Goal: Information Seeking & Learning: Understand process/instructions

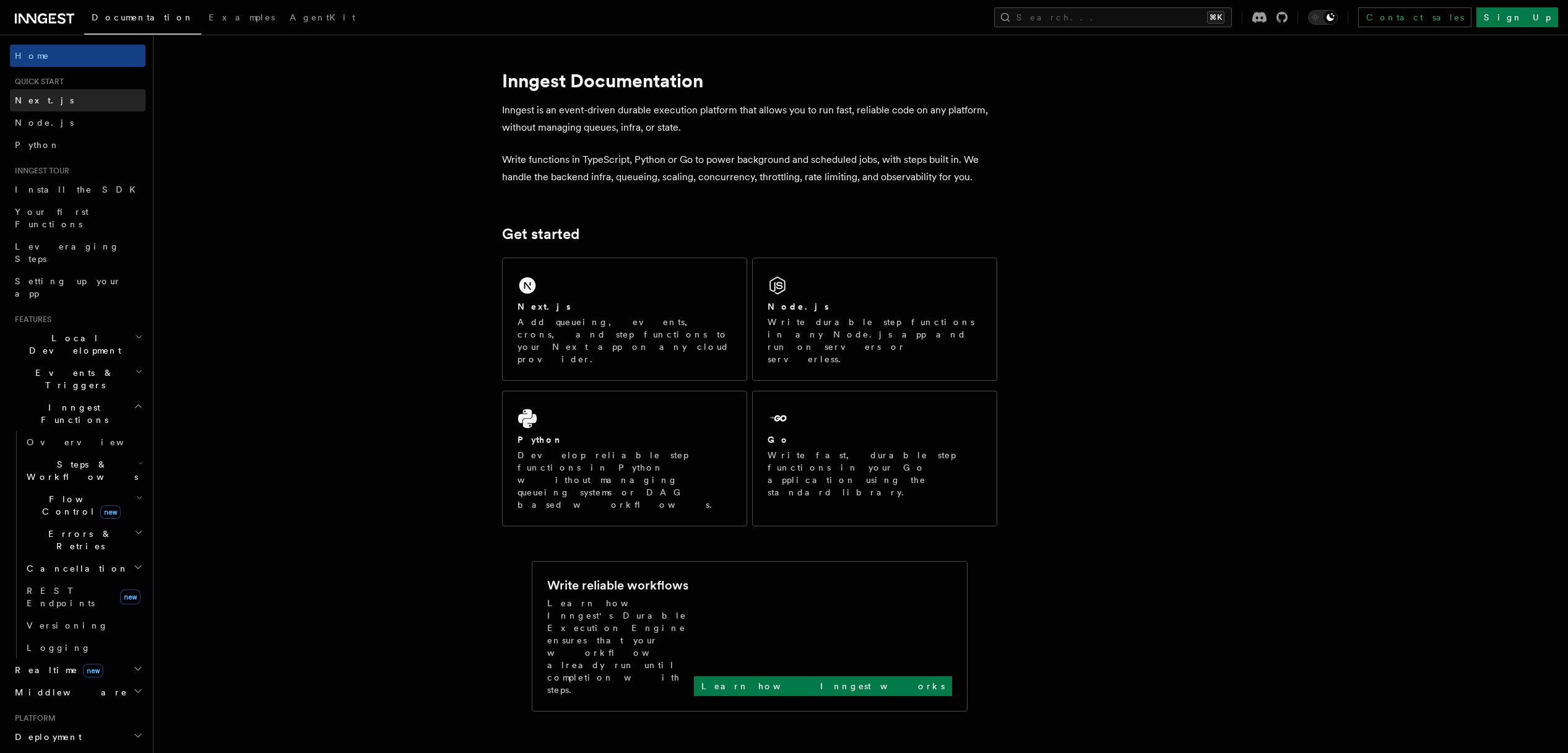
click at [53, 103] on link "Next.js" at bounding box center [78, 101] width 136 height 22
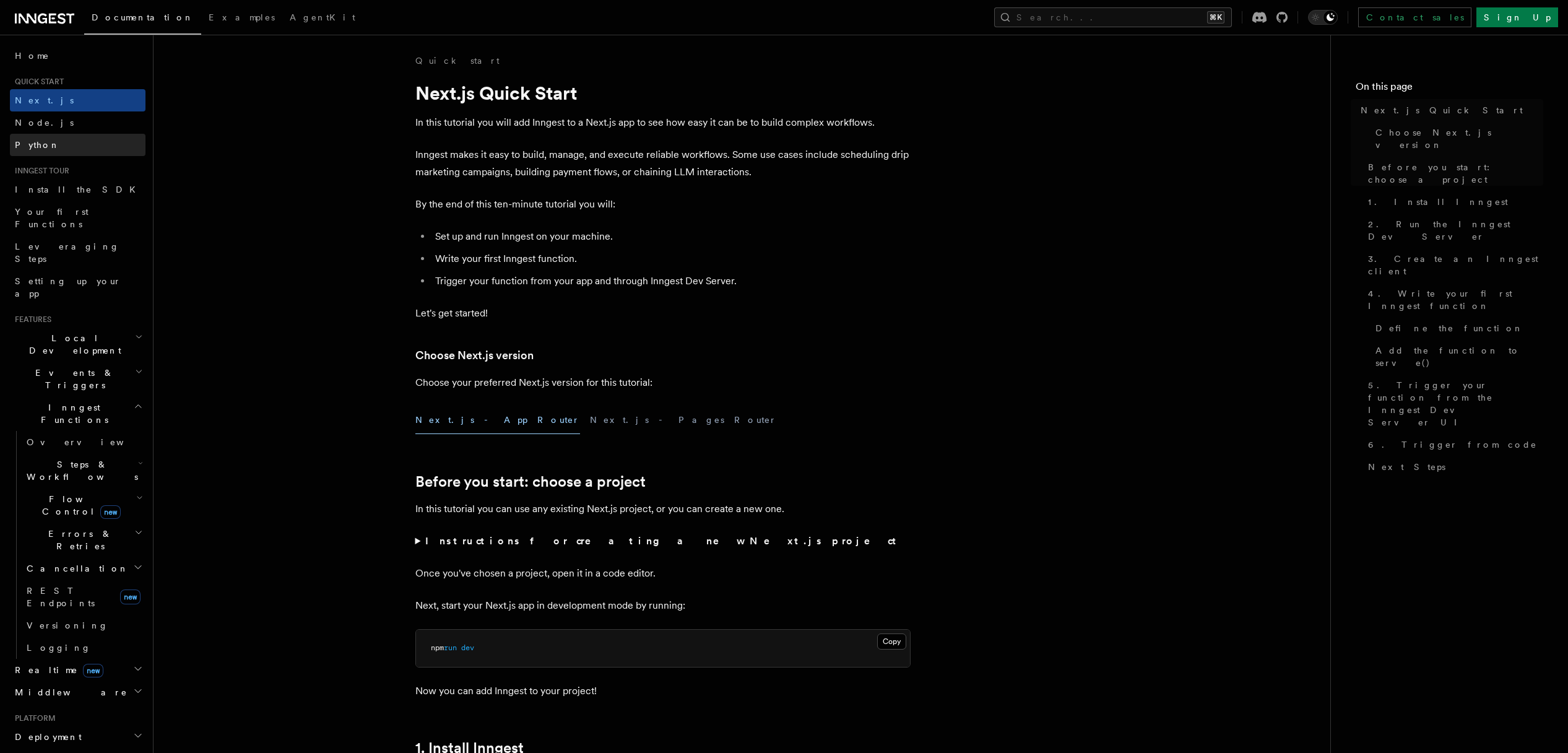
click at [51, 134] on link "Python" at bounding box center [78, 144] width 136 height 22
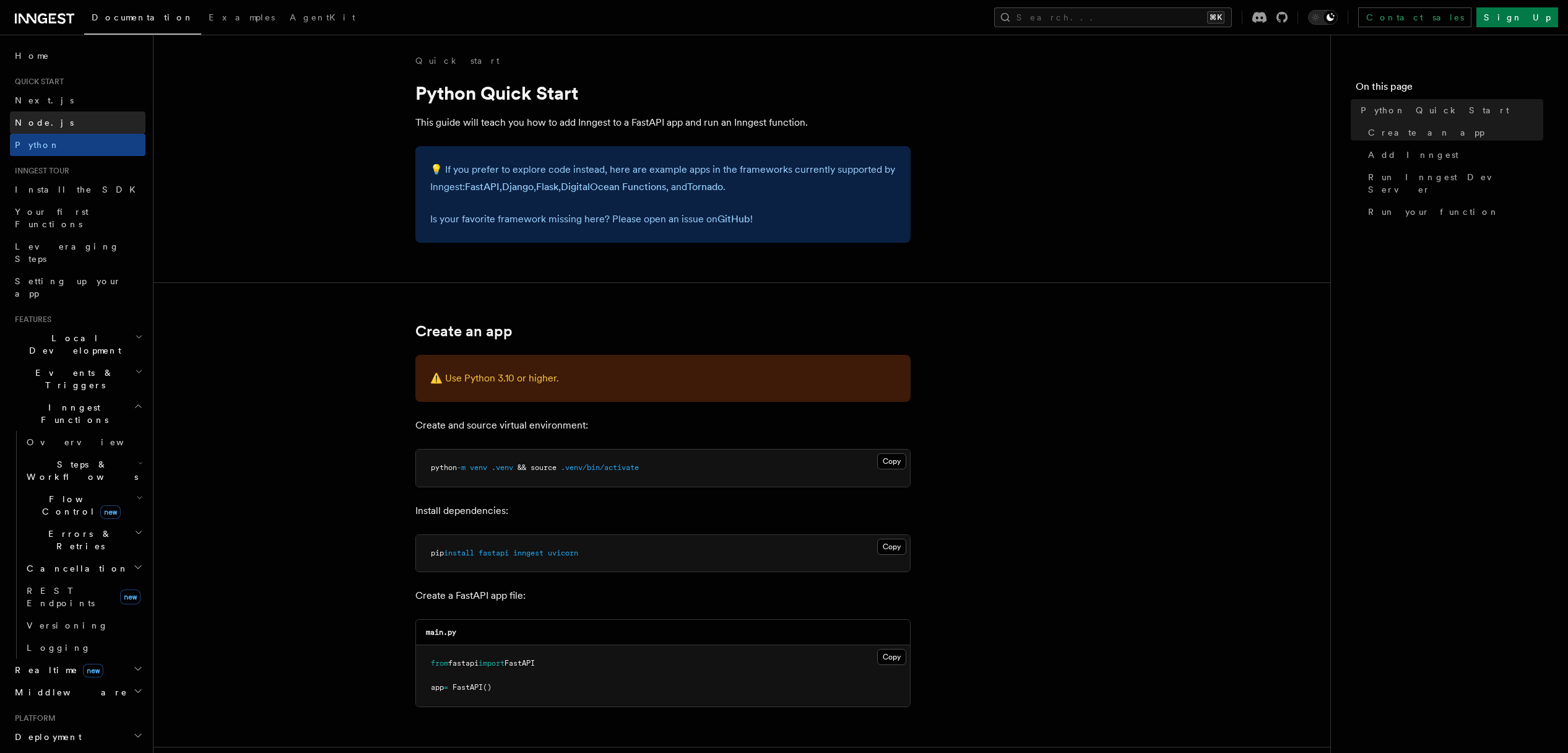
click at [51, 130] on link "Node.js" at bounding box center [78, 122] width 136 height 22
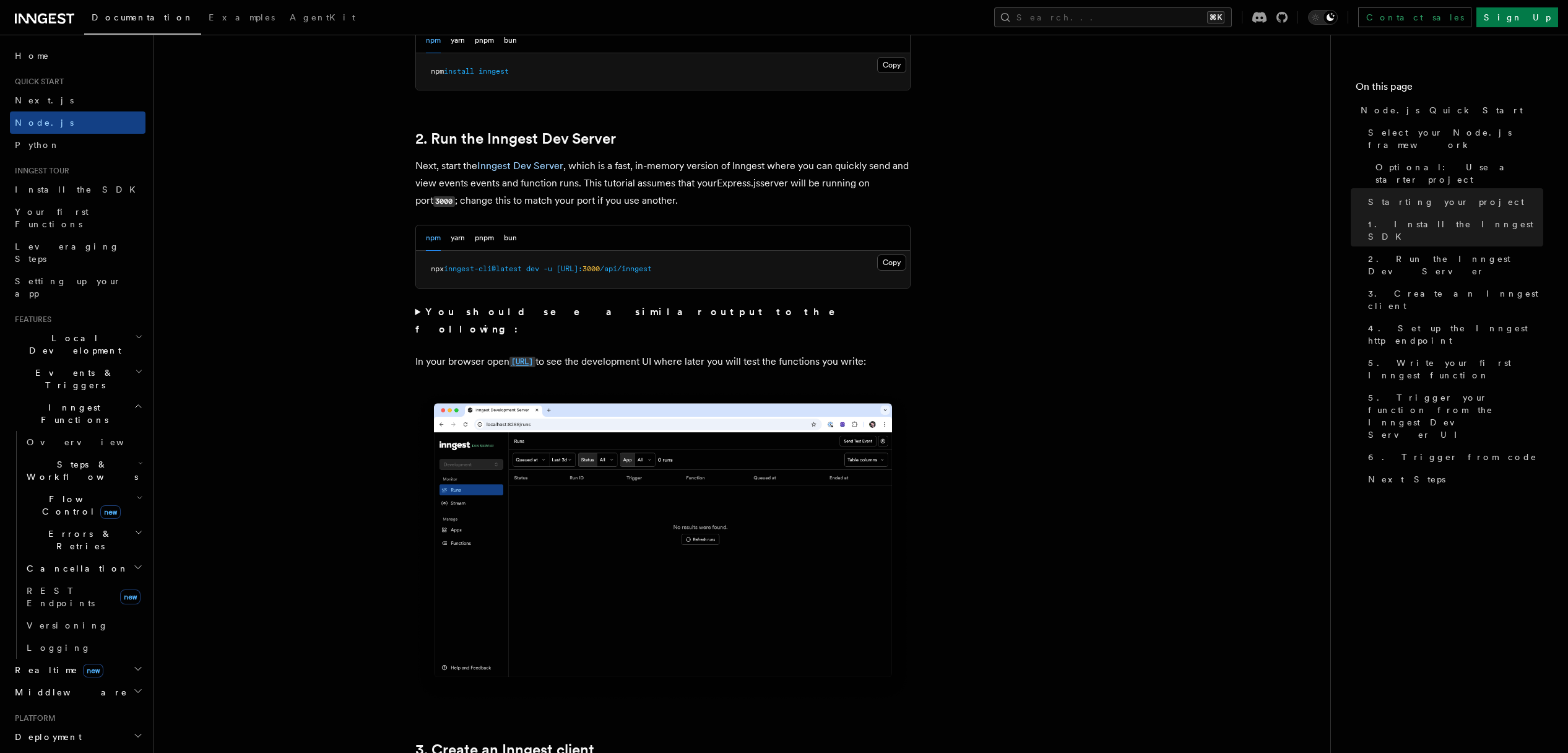
scroll to position [906, 0]
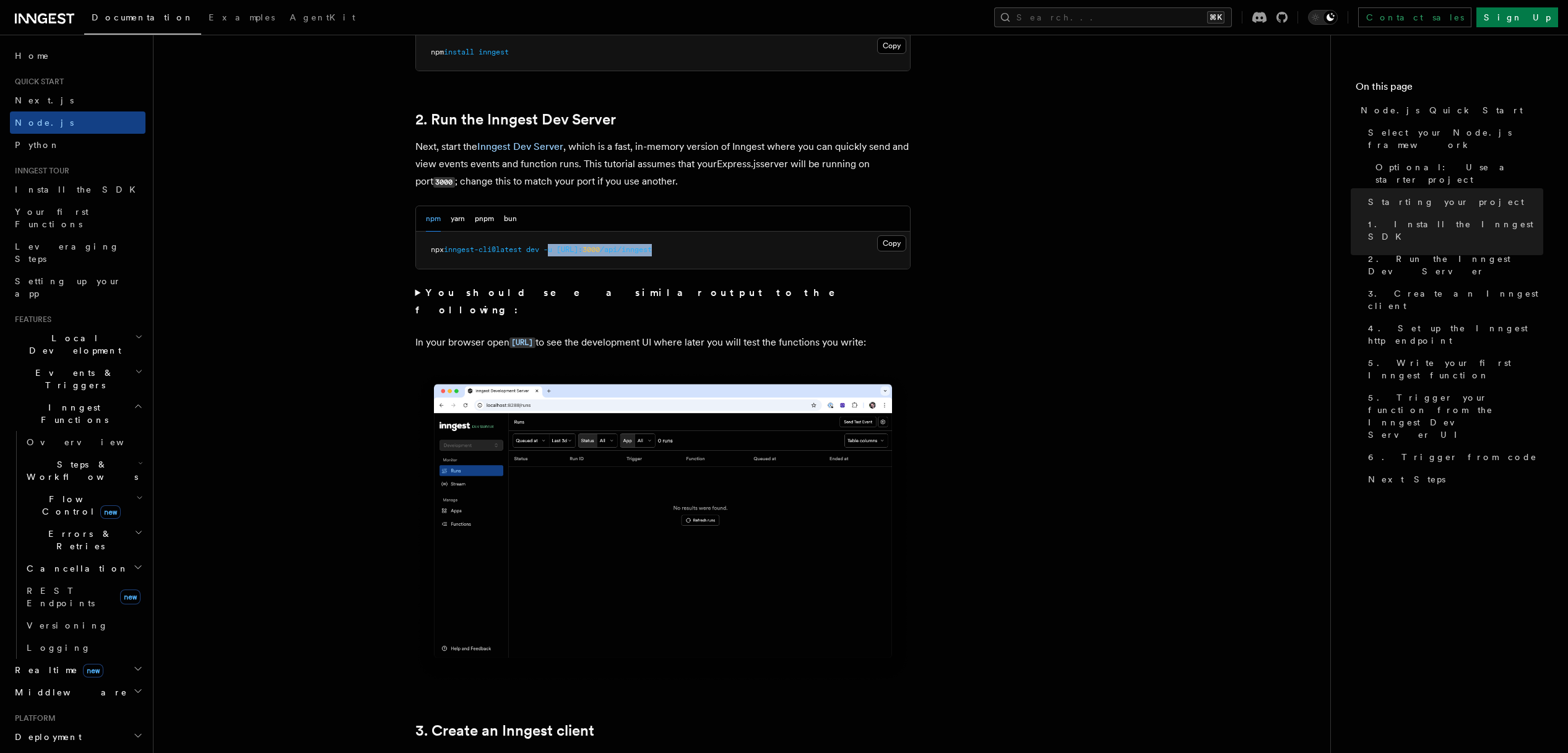
drag, startPoint x: 749, startPoint y: 252, endPoint x: 549, endPoint y: 250, distance: 200.0
click at [553, 250] on pre "npx inngest-cli@latest dev -u [URL]: 3000 /api/inngest" at bounding box center [663, 250] width 494 height 37
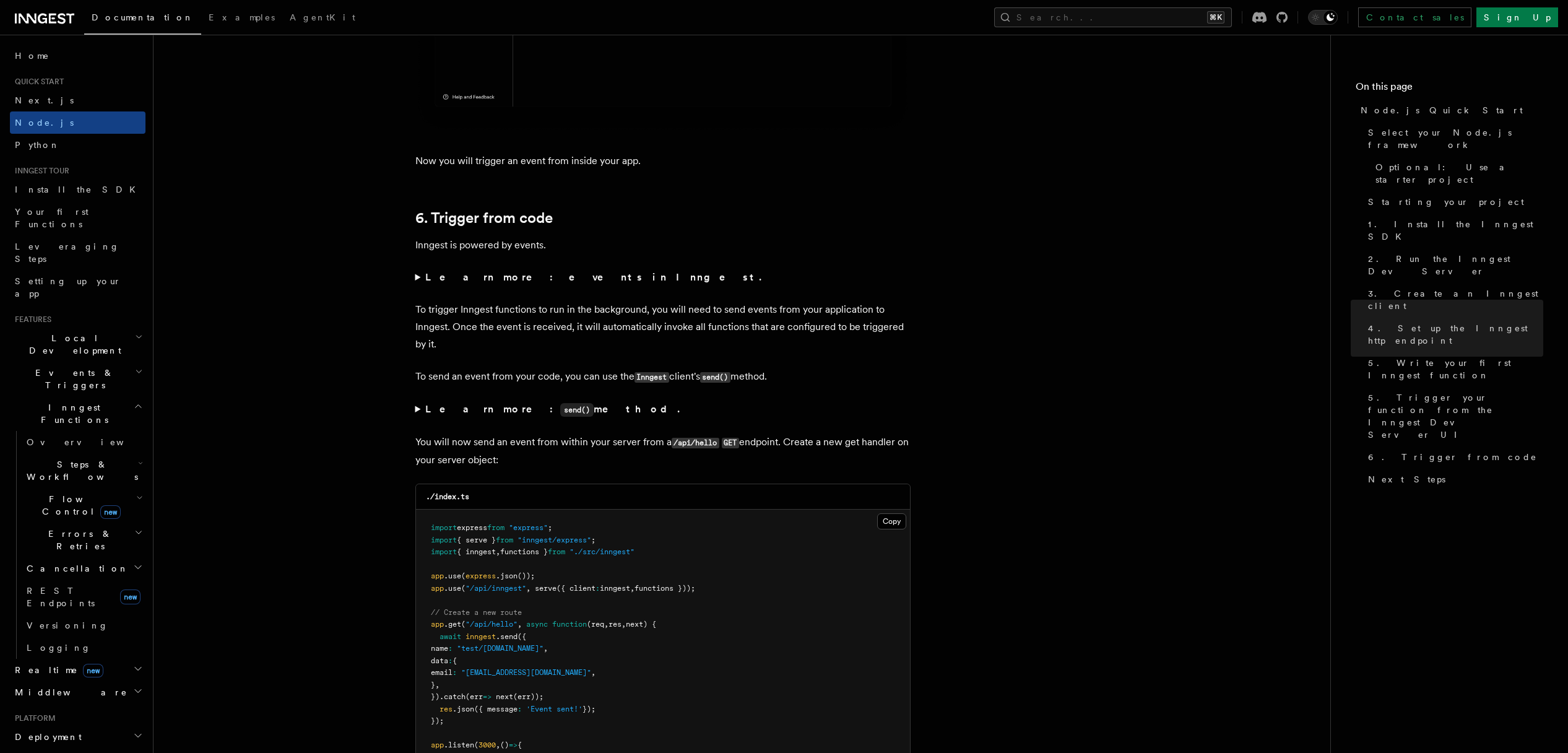
scroll to position [6286, 0]
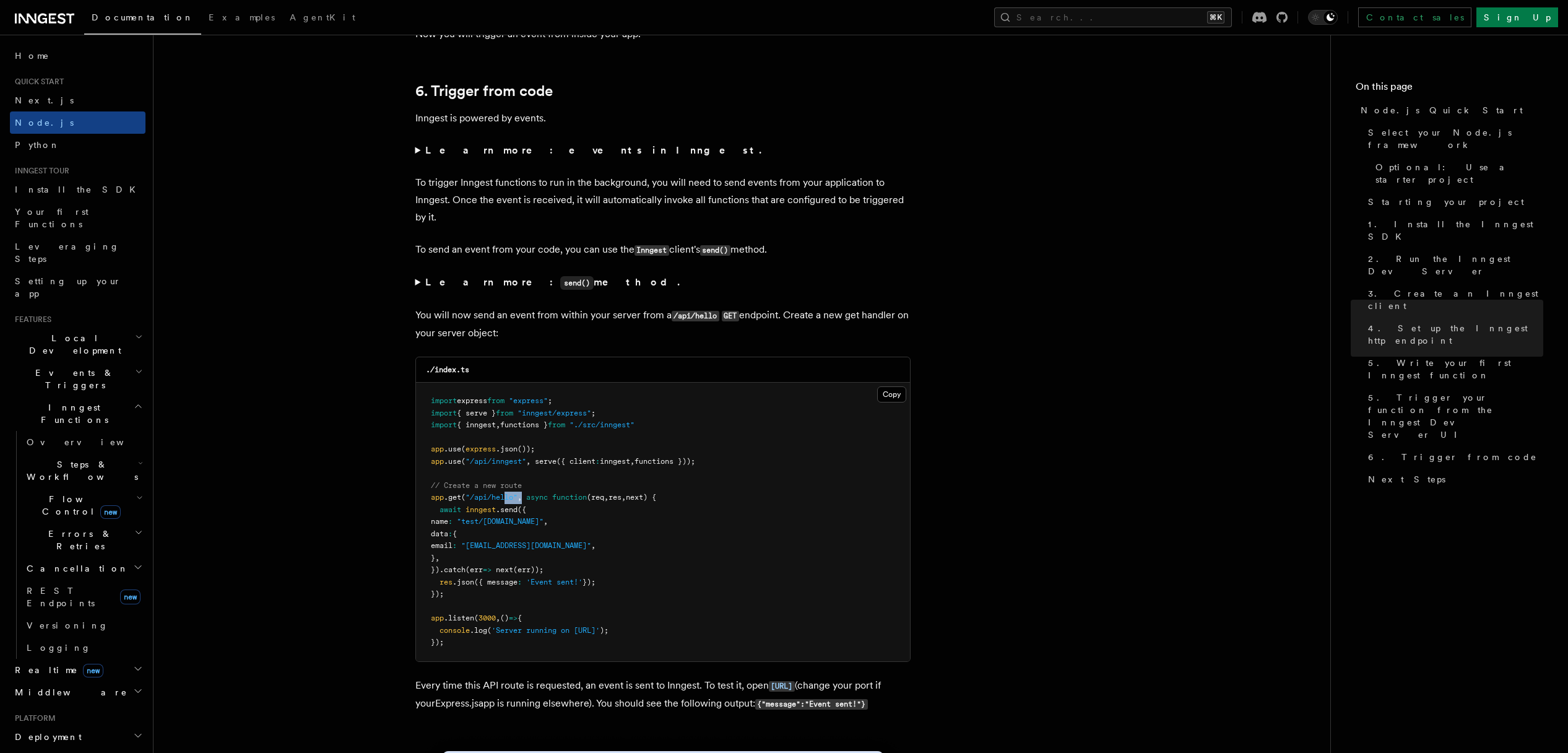
drag, startPoint x: 505, startPoint y: 515, endPoint x: 539, endPoint y: 511, distance: 34.2
click at [524, 502] on span "app .get ( "/api/hello" , async function (req , res , next) {" at bounding box center [543, 497] width 225 height 9
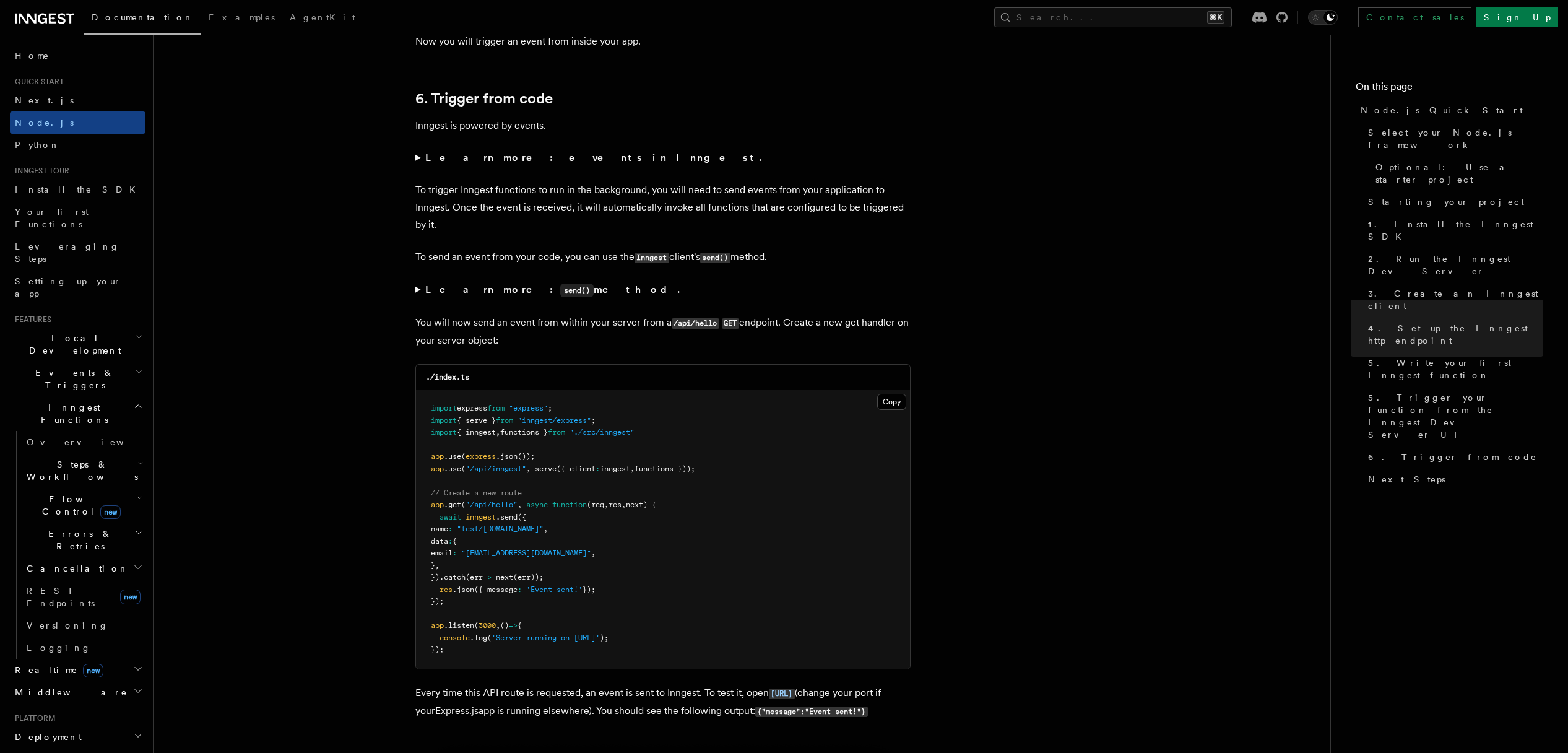
drag, startPoint x: 542, startPoint y: 513, endPoint x: 573, endPoint y: 511, distance: 31.1
click at [573, 511] on pre "import express from "express" ; import { serve } from "inngest/express" ; impor…" at bounding box center [663, 529] width 494 height 279
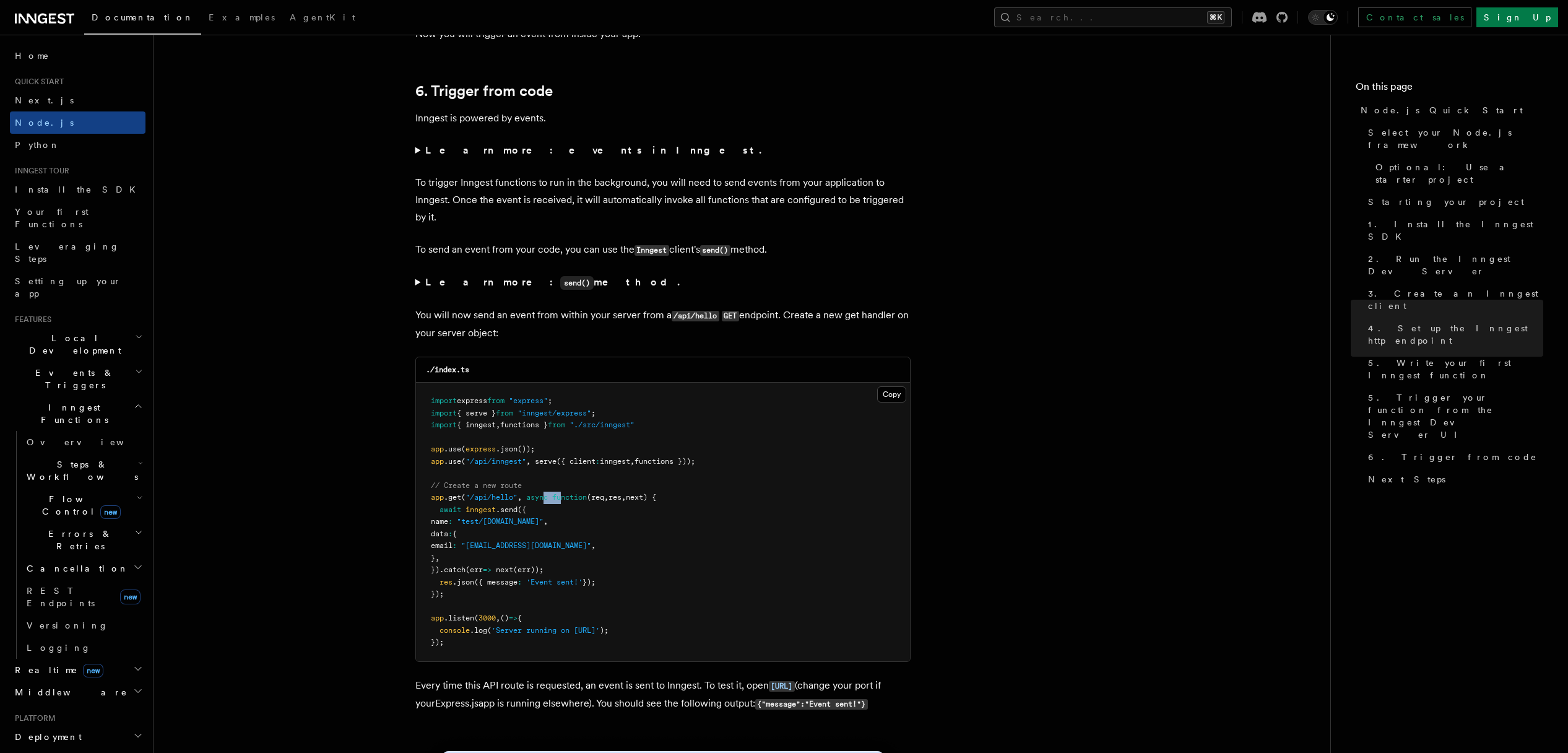
drag, startPoint x: 545, startPoint y: 518, endPoint x: 576, endPoint y: 515, distance: 31.1
click at [567, 502] on span "app .get ( "/api/hello" , async function (req , res , next) {" at bounding box center [543, 497] width 225 height 9
drag, startPoint x: 474, startPoint y: 528, endPoint x: 494, endPoint y: 528, distance: 20.0
click at [489, 514] on span "inngest" at bounding box center [480, 510] width 31 height 9
drag, startPoint x: 504, startPoint y: 526, endPoint x: 524, endPoint y: 524, distance: 20.1
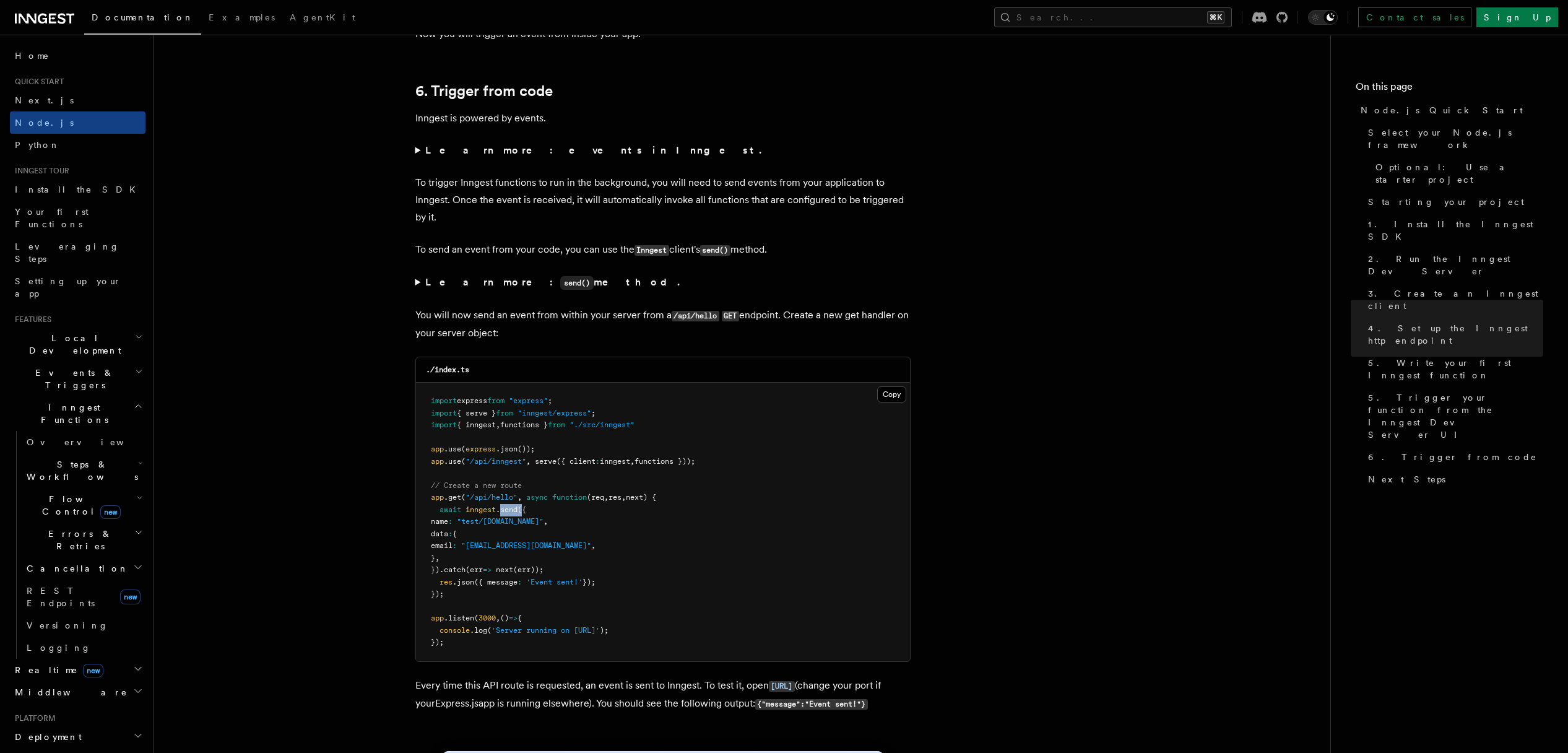
click at [524, 514] on span "await inngest .send ({" at bounding box center [479, 510] width 96 height 9
drag, startPoint x: 507, startPoint y: 539, endPoint x: 527, endPoint y: 538, distance: 20.0
click at [527, 526] on span ""test/[DOMAIN_NAME]"" at bounding box center [500, 521] width 86 height 9
drag, startPoint x: 472, startPoint y: 563, endPoint x: 536, endPoint y: 561, distance: 64.0
click at [535, 550] on span "email : "[EMAIL_ADDRESS][DOMAIN_NAME]" ," at bounding box center [513, 546] width 165 height 9
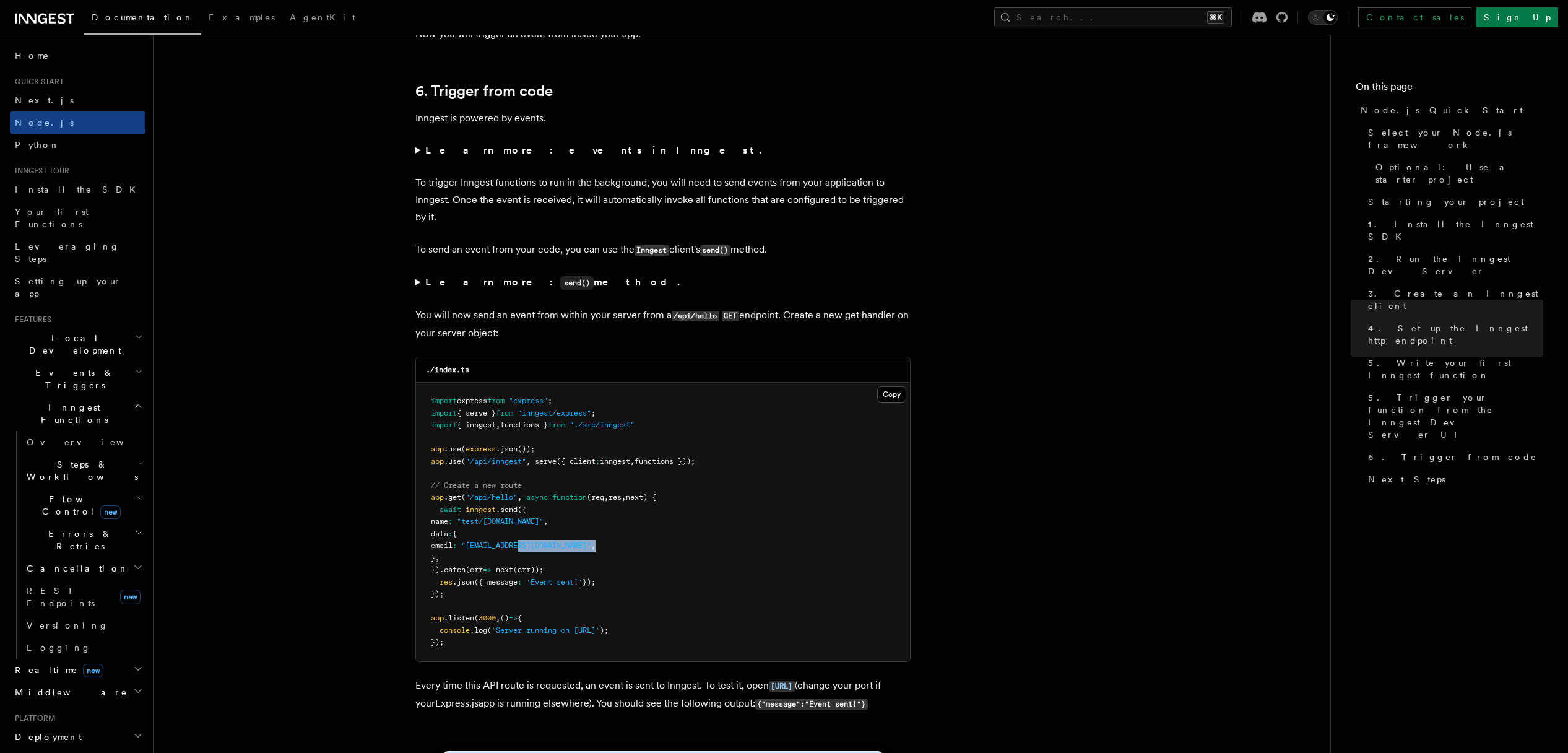
drag, startPoint x: 552, startPoint y: 560, endPoint x: 621, endPoint y: 562, distance: 69.0
click at [609, 562] on pre "import express from "express" ; import { serve } from "inngest/express" ; impor…" at bounding box center [663, 522] width 494 height 279
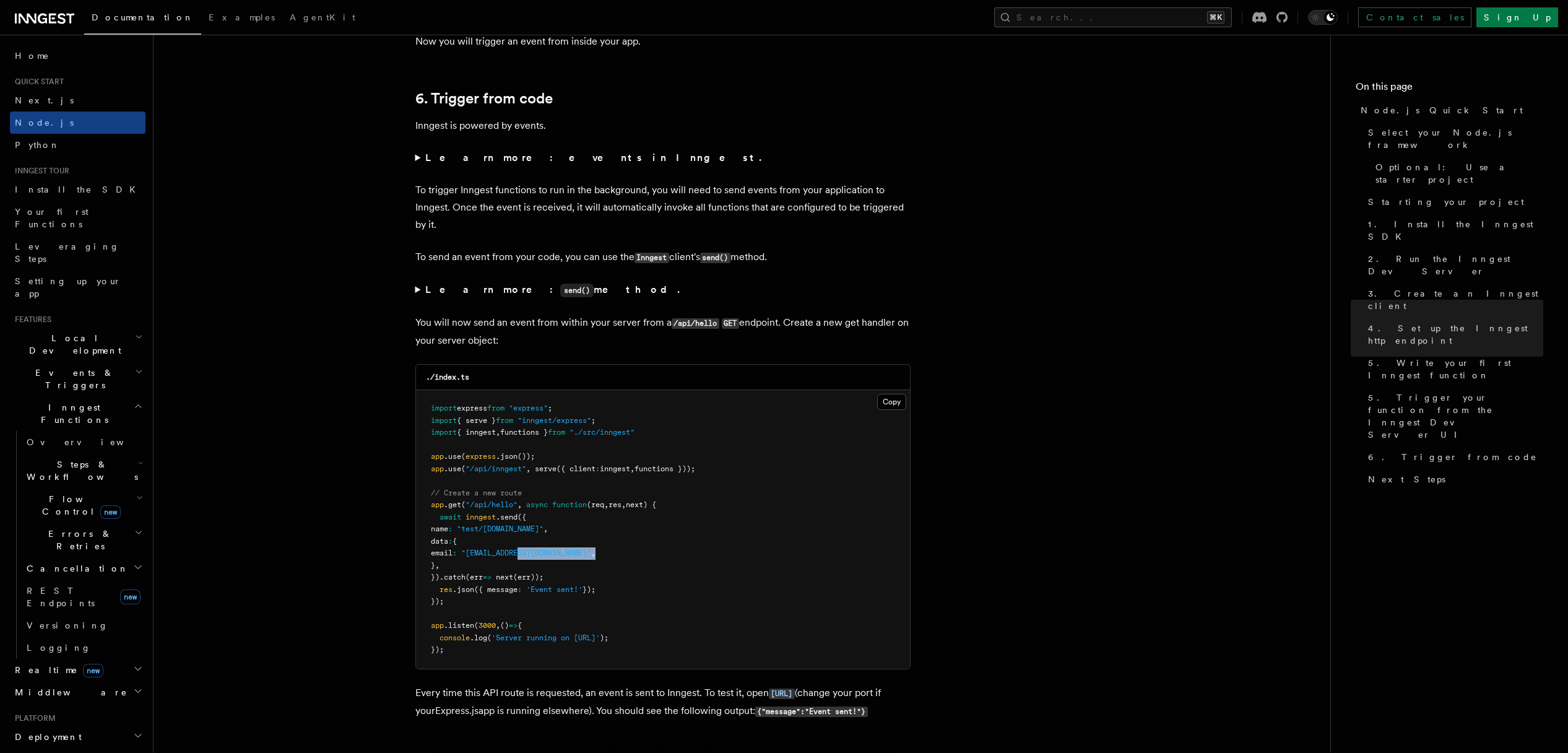
click at [625, 561] on pre "import express from "express" ; import { serve } from "inngest/express" ; impor…" at bounding box center [663, 529] width 494 height 279
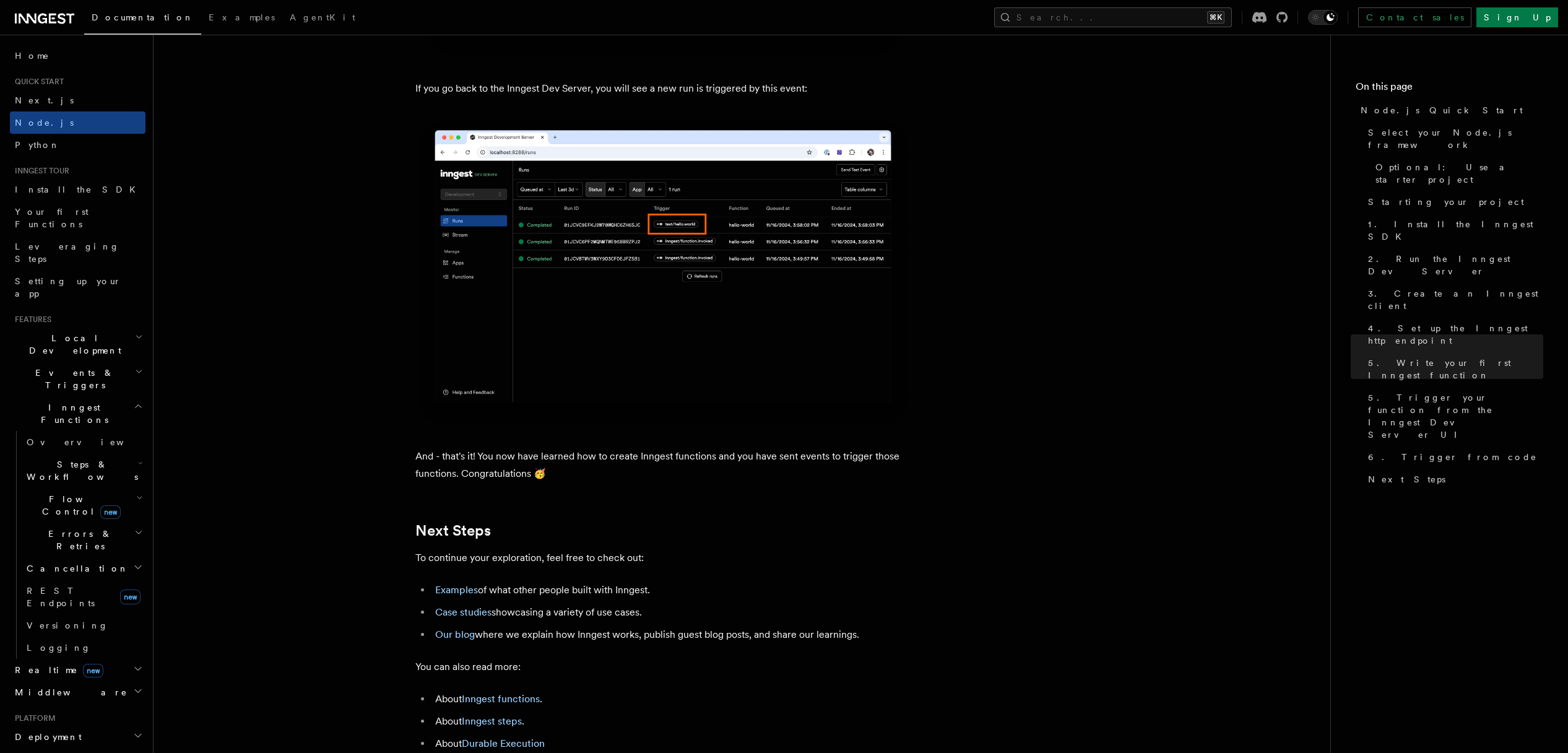
scroll to position [7265, 0]
